Goal: Navigation & Orientation: Find specific page/section

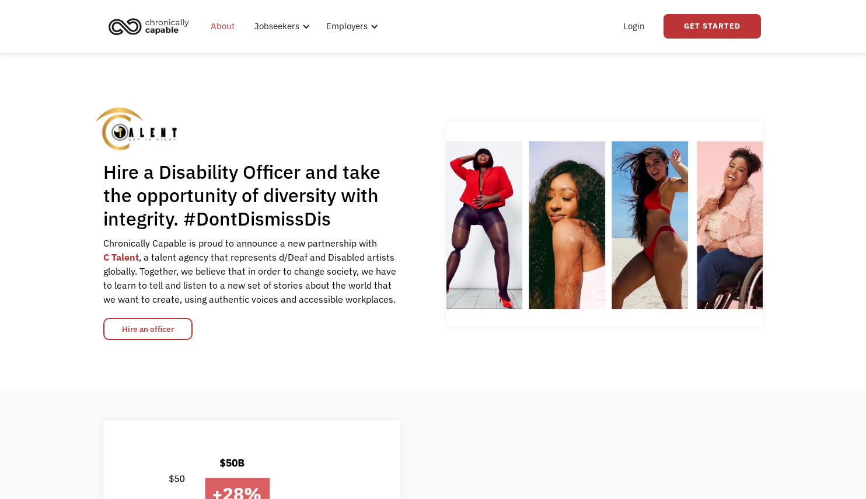
click at [227, 30] on link "About" at bounding box center [223, 26] width 38 height 37
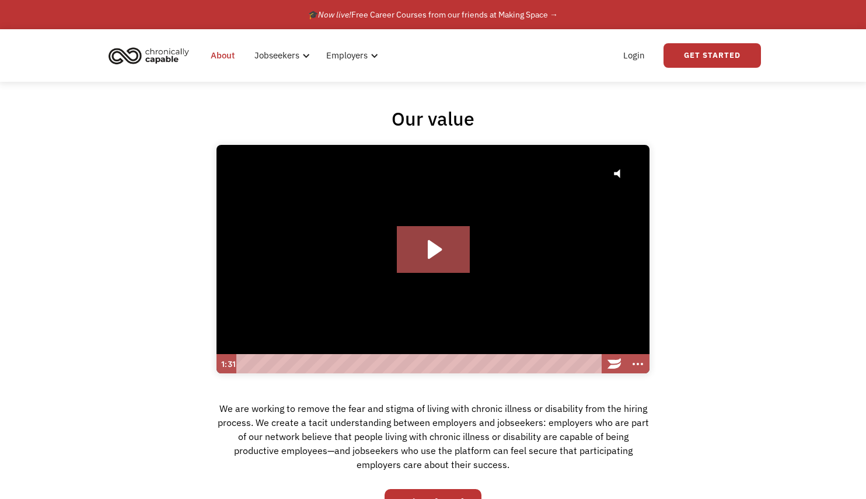
click at [219, 55] on link "About" at bounding box center [223, 55] width 38 height 37
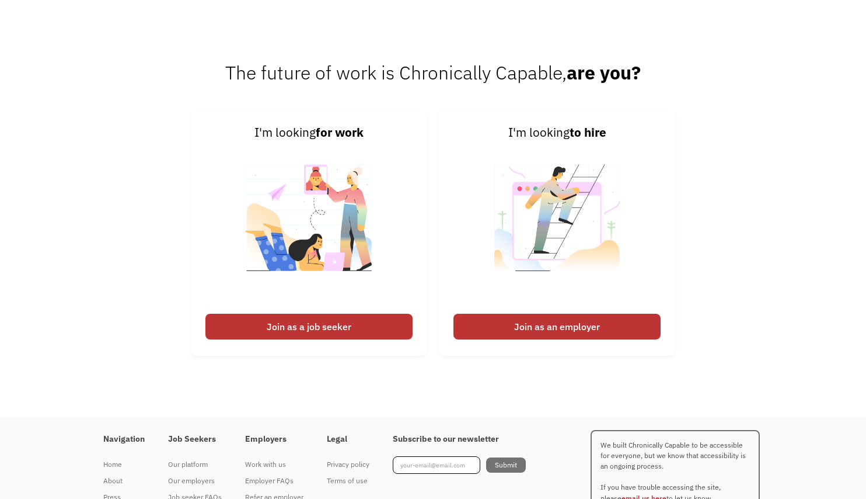
scroll to position [1795, 0]
